Goal: Task Accomplishment & Management: Manage account settings

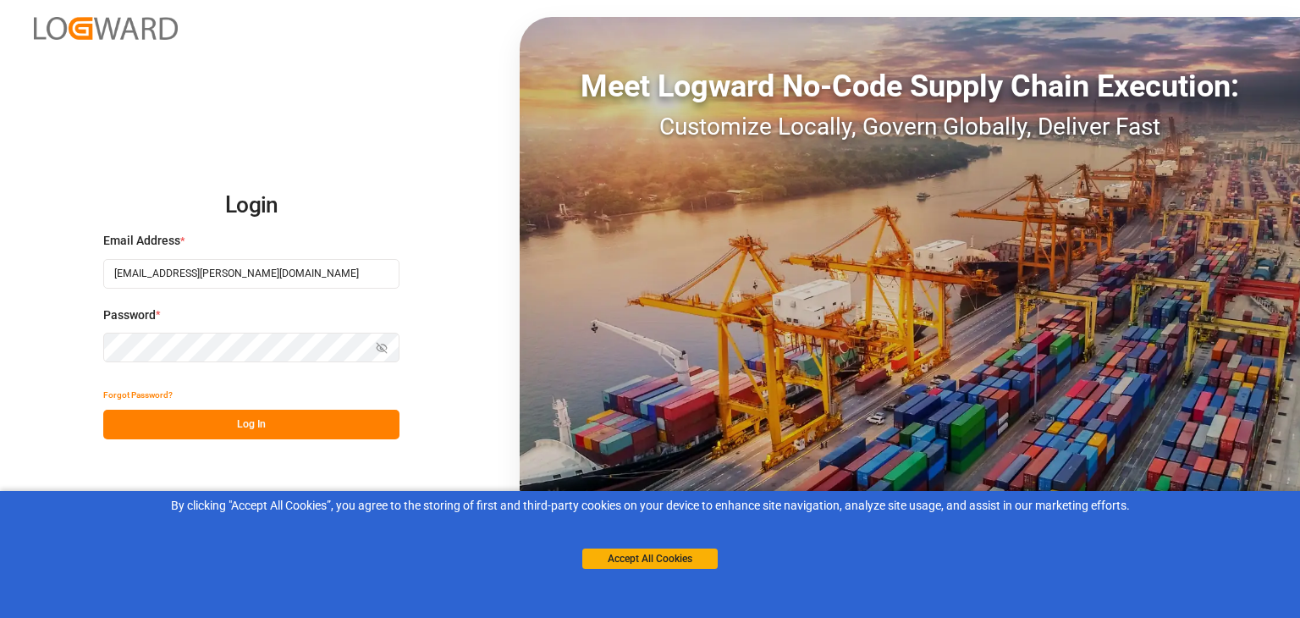
type input "[EMAIL_ADDRESS][PERSON_NAME][DOMAIN_NAME]"
click at [288, 425] on button "Log In" at bounding box center [251, 425] width 296 height 30
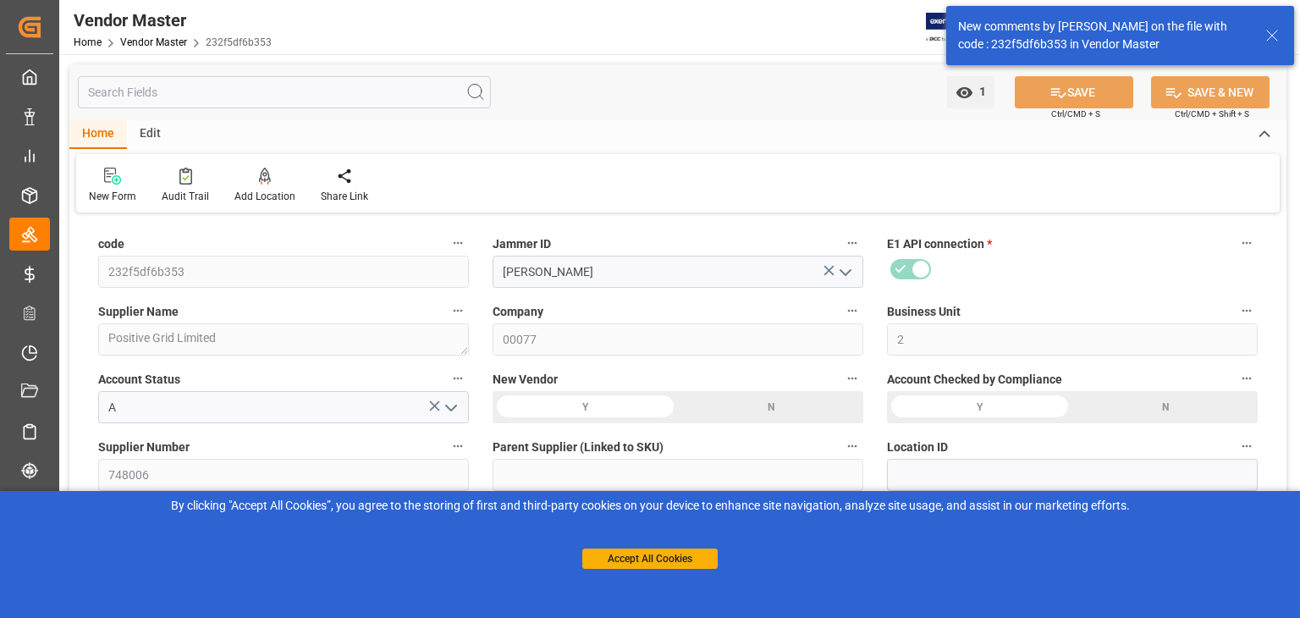
type input "[DATE] 12:54"
click at [660, 561] on button "Accept All Cookies" at bounding box center [649, 559] width 135 height 20
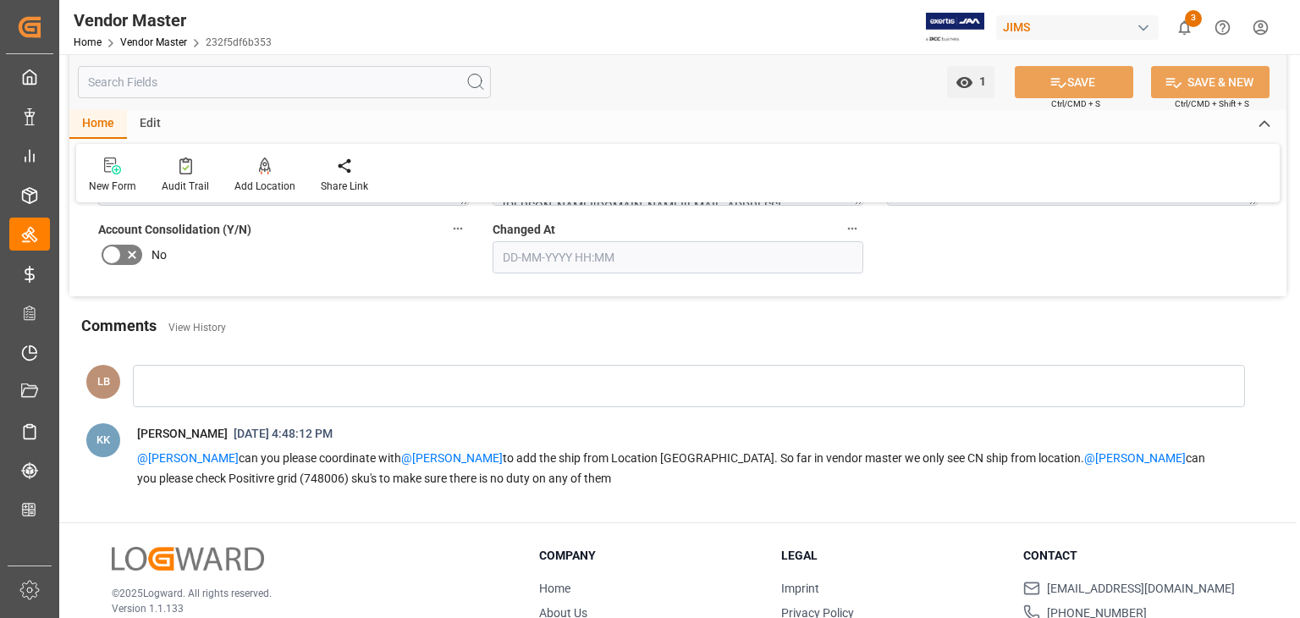
scroll to position [3118, 0]
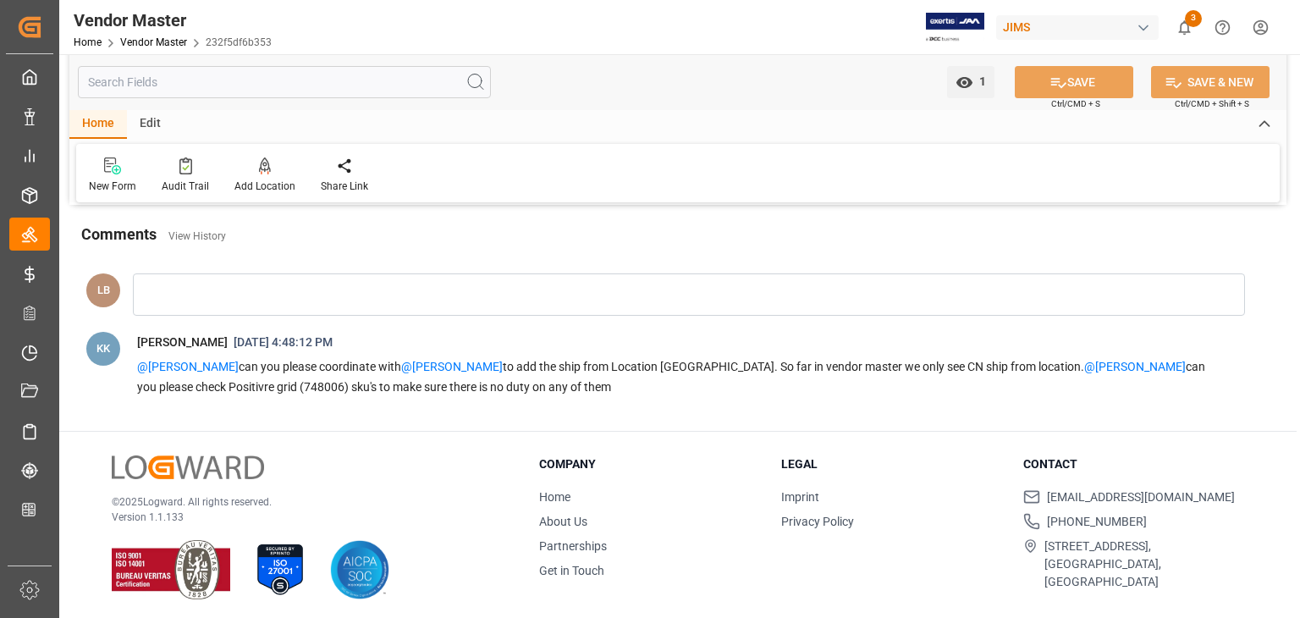
click at [200, 284] on div at bounding box center [689, 294] width 1112 height 42
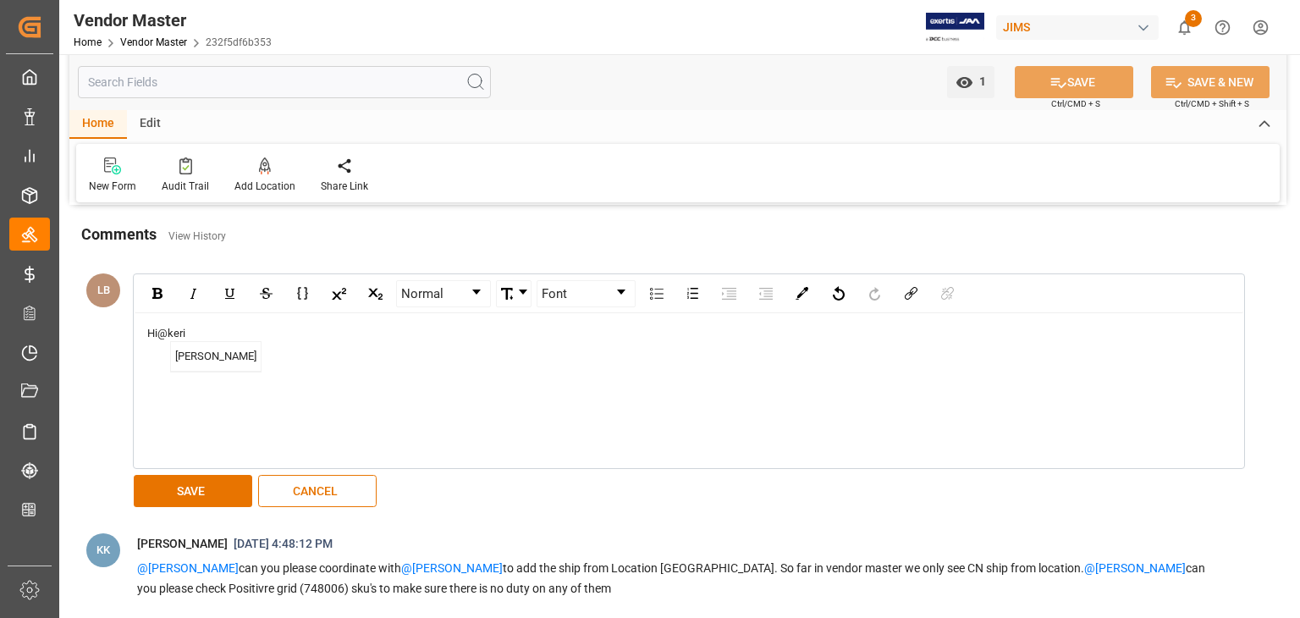
click at [225, 342] on span "[PERSON_NAME]" at bounding box center [216, 357] width 90 height 30
type input "T/T upon OBL"
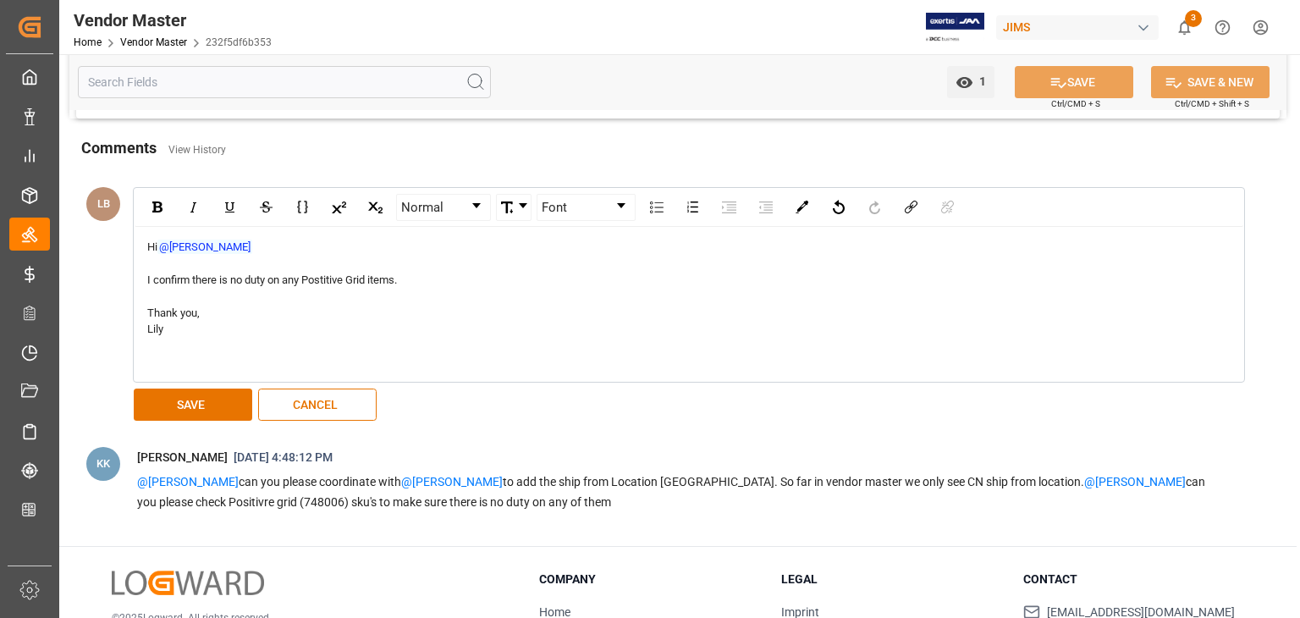
scroll to position [3319, 0]
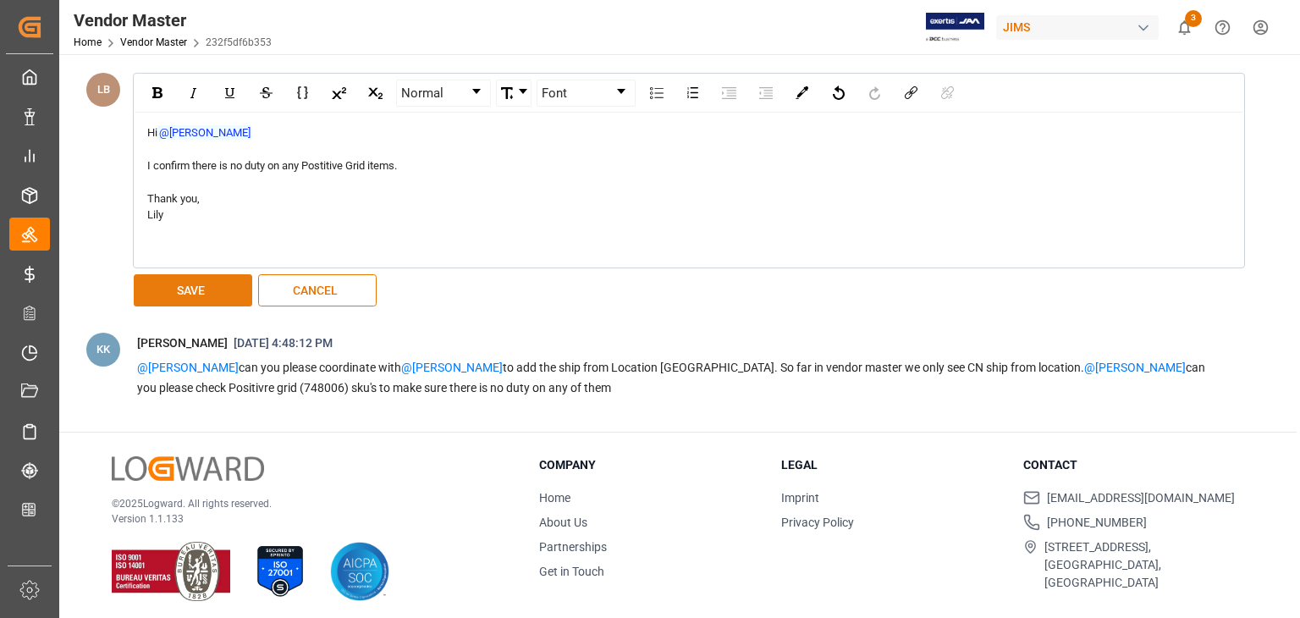
click at [213, 279] on button "SAVE" at bounding box center [193, 290] width 119 height 32
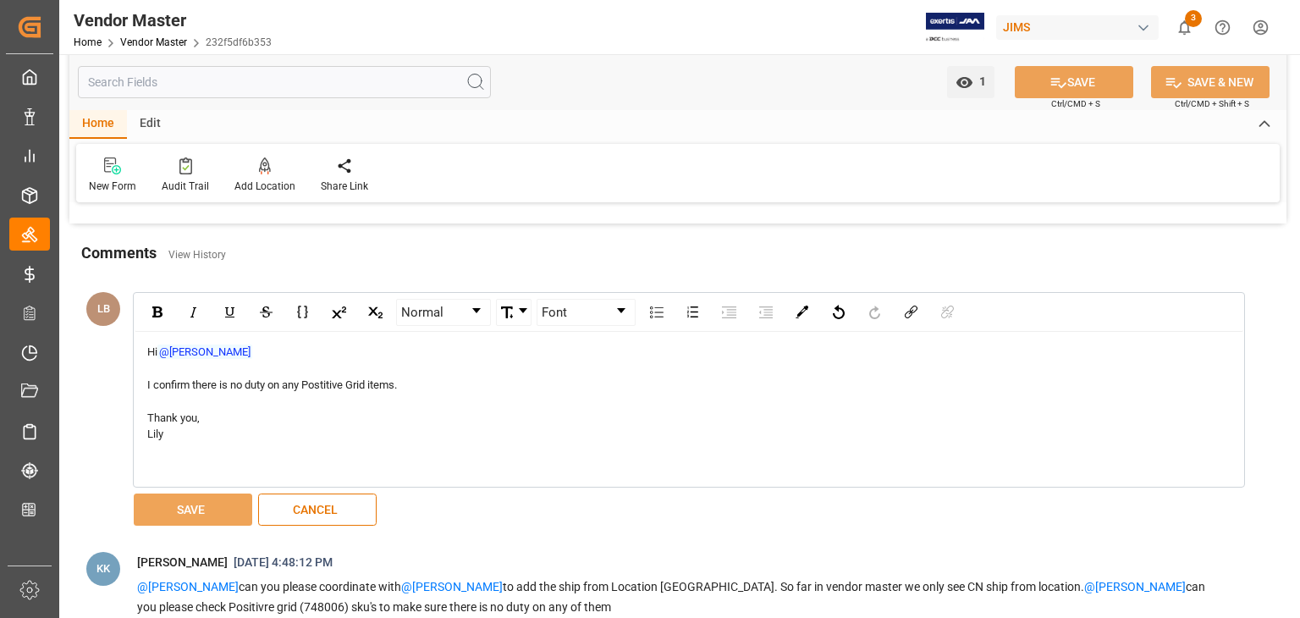
scroll to position [2896, 0]
